Goal: Communication & Community: Ask a question

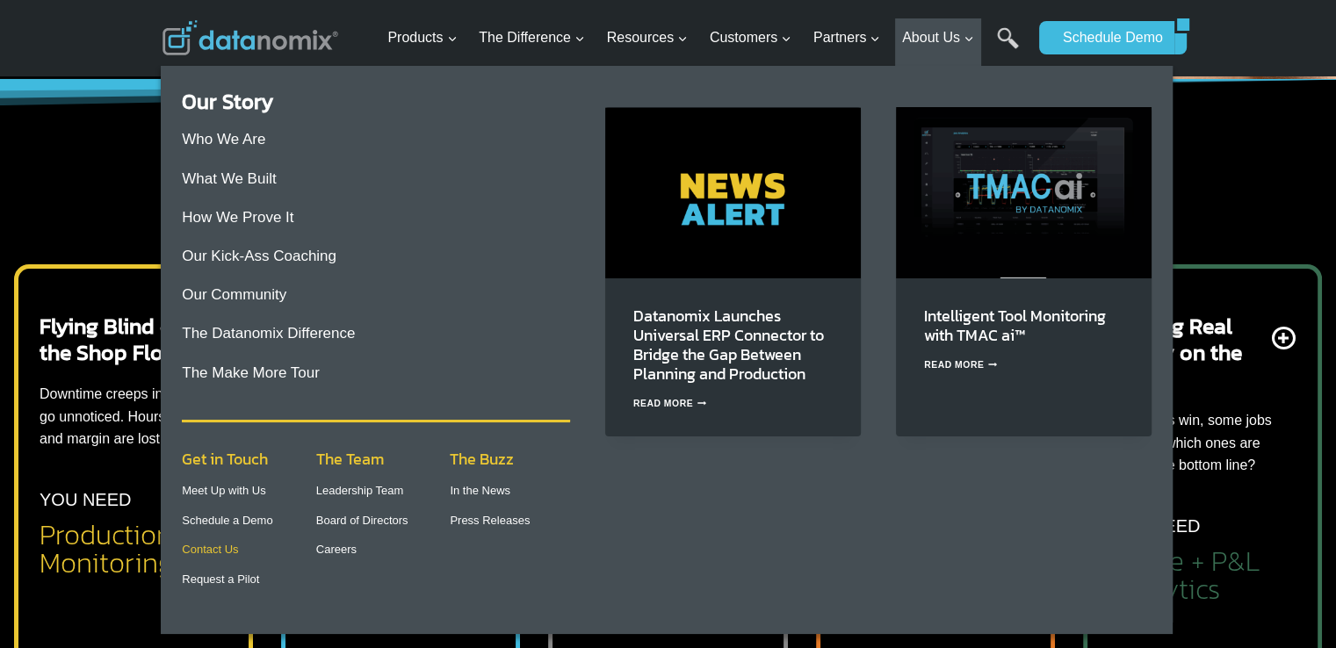
click at [211, 553] on link "Contact Us" at bounding box center [210, 549] width 56 height 13
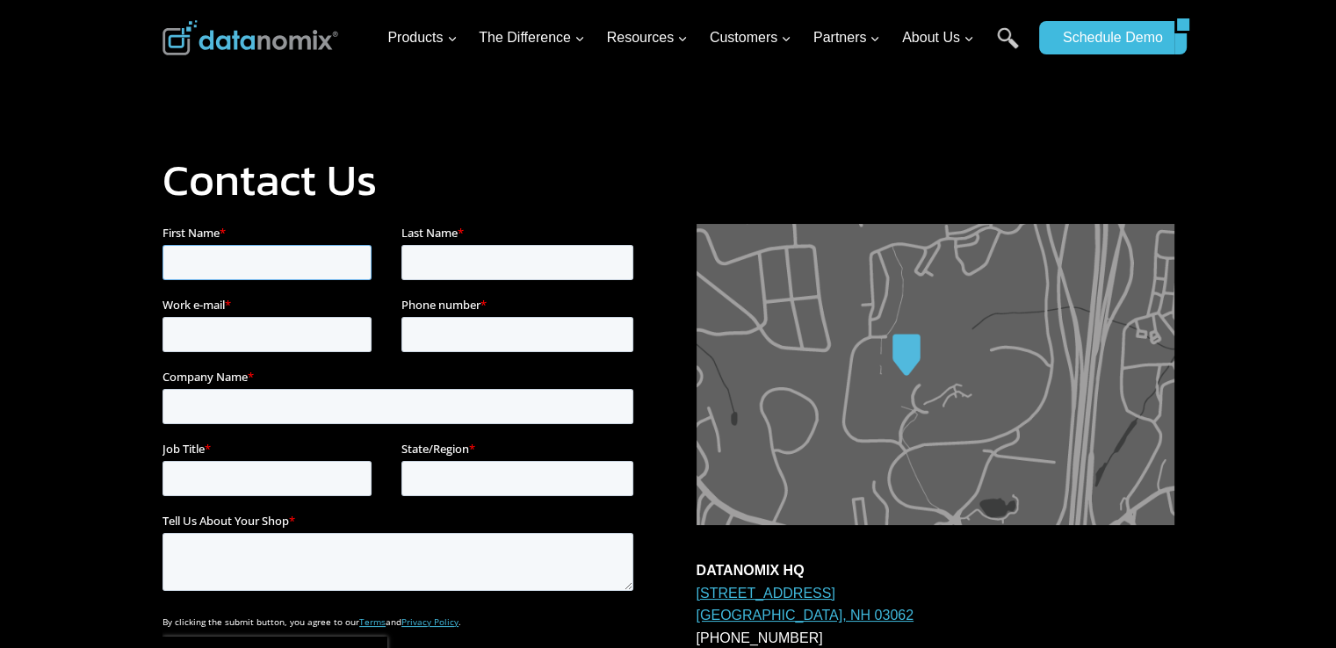
click at [258, 261] on input "First Name *" at bounding box center [266, 262] width 209 height 35
type input "Adam"
click at [437, 261] on input "Last Name *" at bounding box center [516, 262] width 232 height 35
type input "Walker"
click at [191, 338] on input "Work e-mail *" at bounding box center [266, 334] width 209 height 35
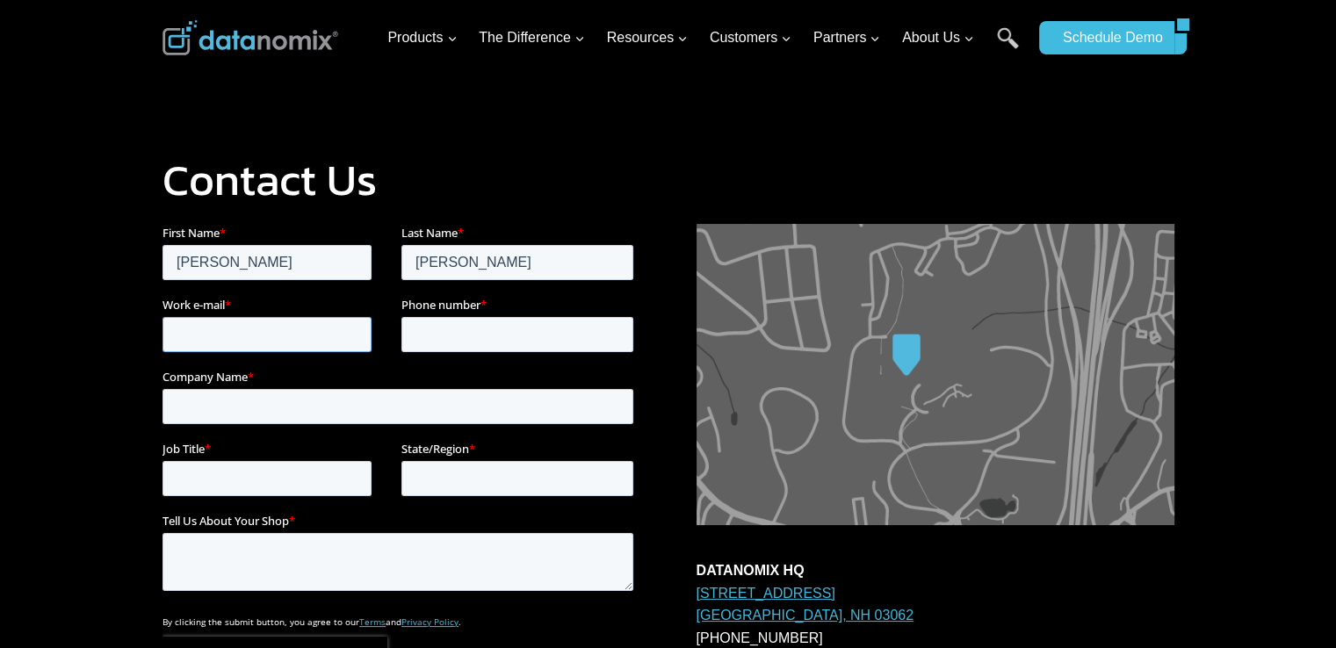
type input "adam.walker@waltoneurope.com"
click at [473, 339] on input "Phone number *" at bounding box center [516, 334] width 232 height 35
type input "+447909423208"
click at [325, 402] on input "Company Name *" at bounding box center [397, 406] width 471 height 35
type input "AVT Beckett"
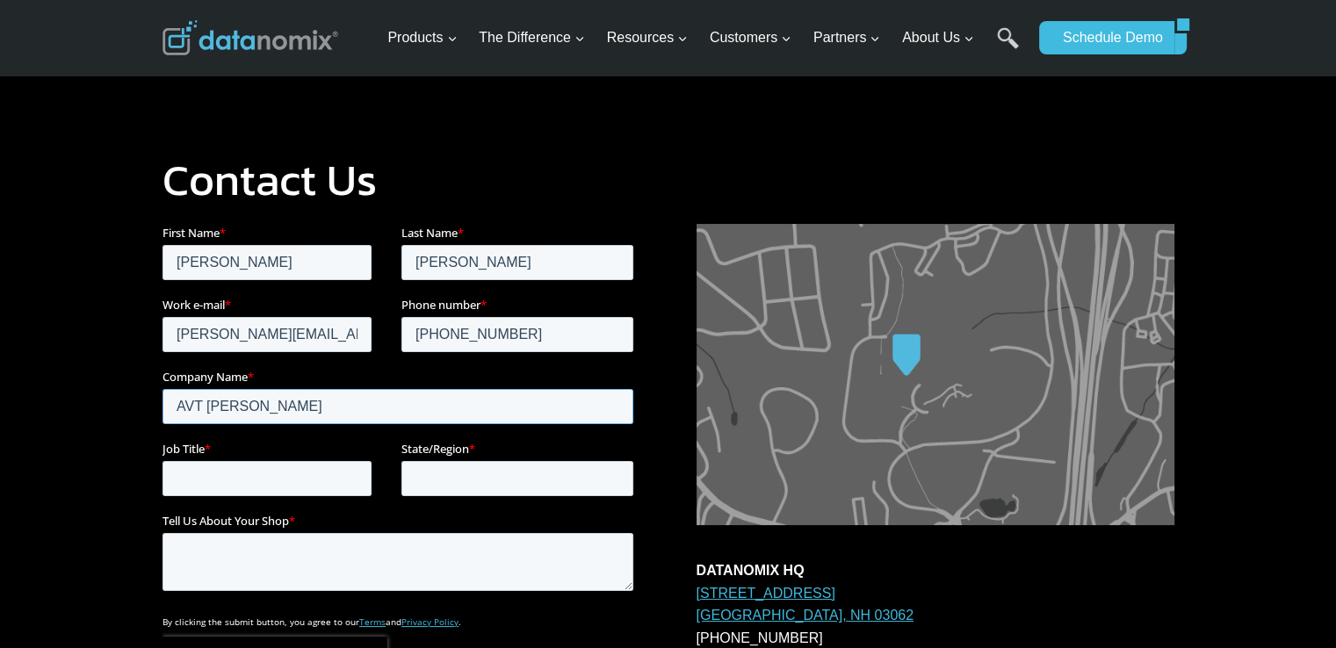
scroll to position [176, 0]
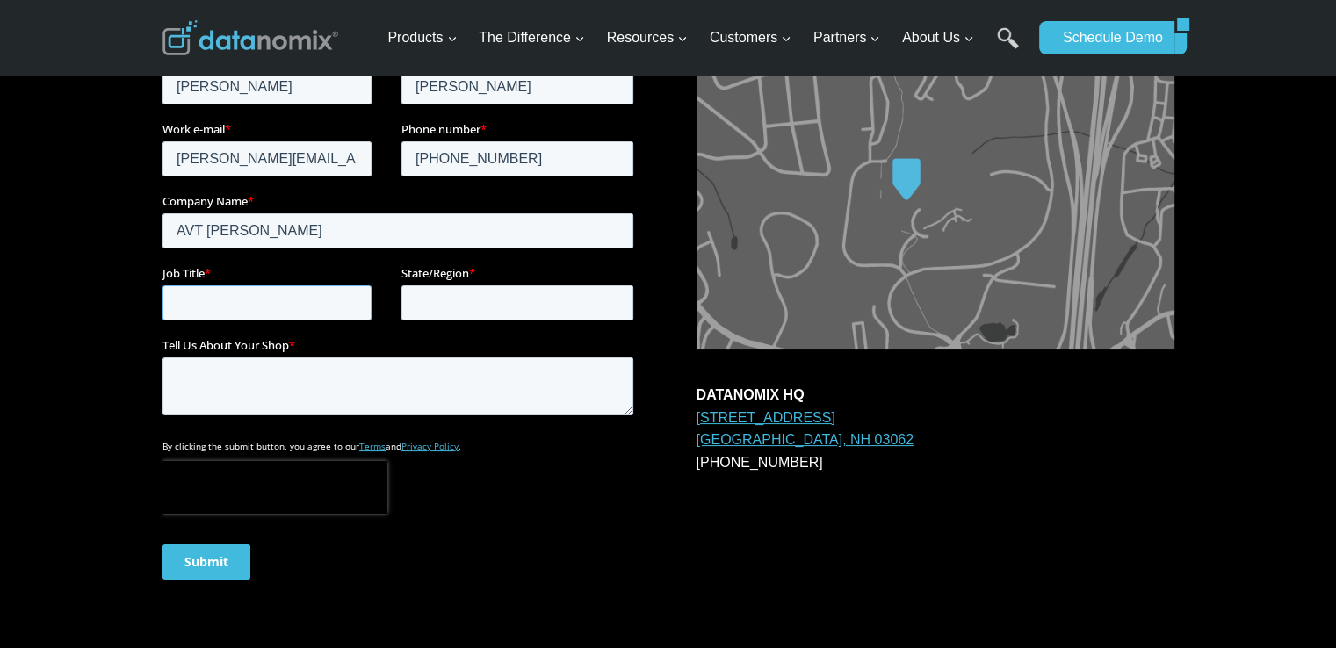
click at [241, 307] on input "Job Title *" at bounding box center [266, 302] width 209 height 35
type input "Purchasing Manager"
click at [416, 301] on input "State/Region *" at bounding box center [516, 302] width 232 height 35
type input "United Kingdom"
click at [257, 386] on textarea "Tell Us About Your Shop *" at bounding box center [397, 386] width 471 height 58
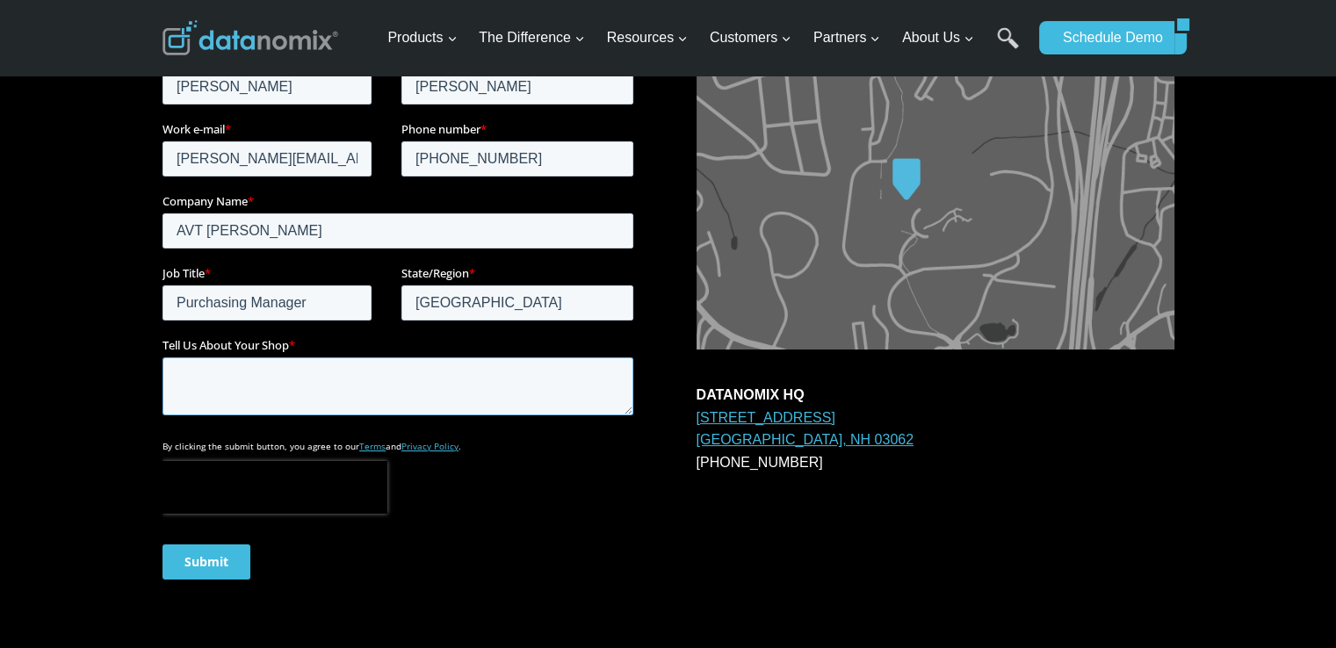
paste textarea "Hello I hope this message finds you in good health. I kindly request that you p…"
type textarea "Hello I hope this message finds you in good health. I kindly request that you p…"
click at [225, 560] on input "Submit" at bounding box center [206, 562] width 88 height 35
